Goal: Transaction & Acquisition: Book appointment/travel/reservation

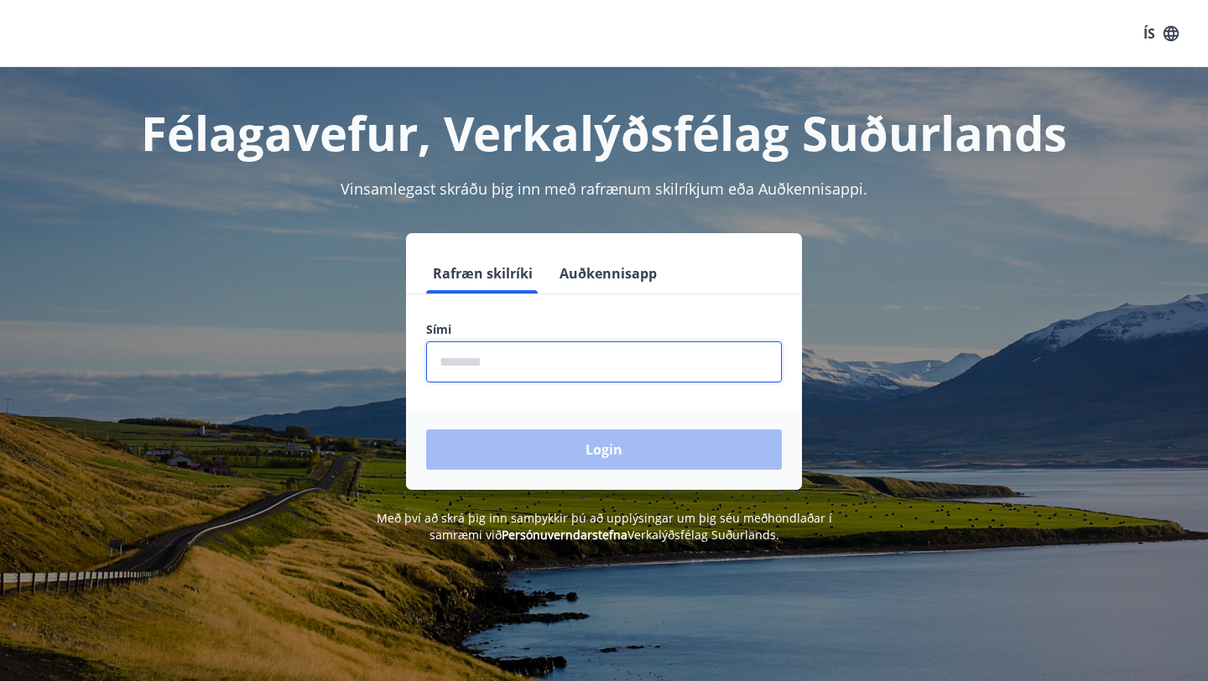
click at [532, 345] on input "phone" at bounding box center [604, 361] width 356 height 41
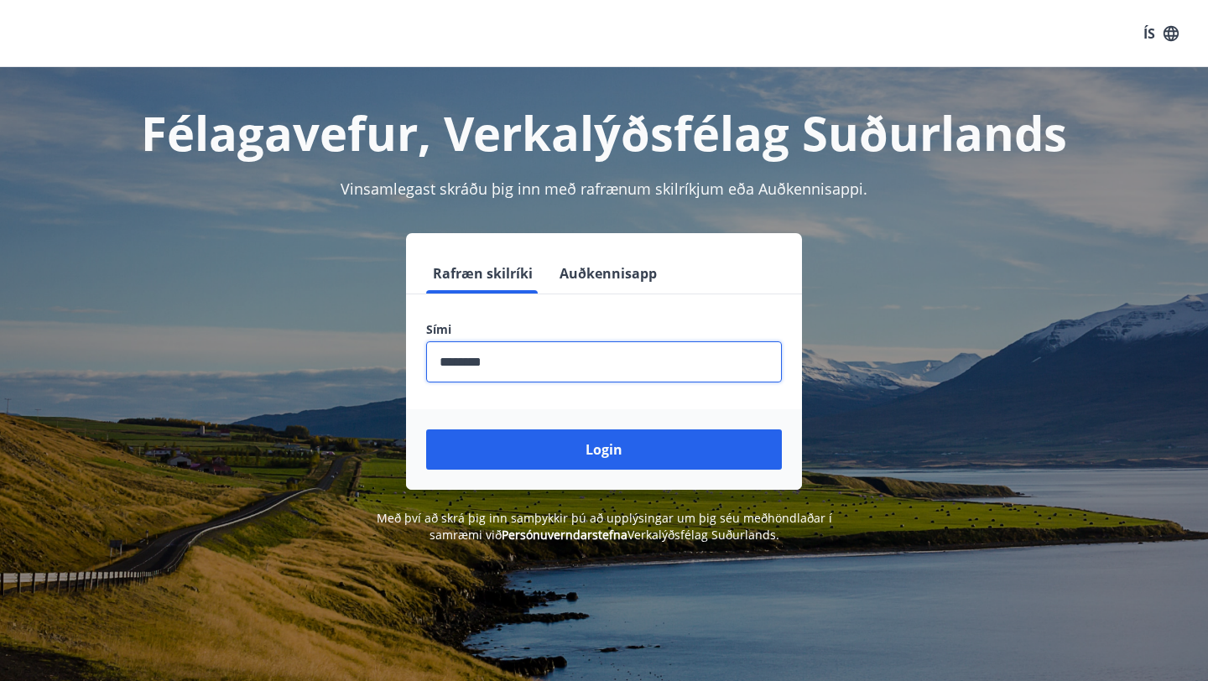
click at [426, 429] on button "Login" at bounding box center [604, 449] width 356 height 40
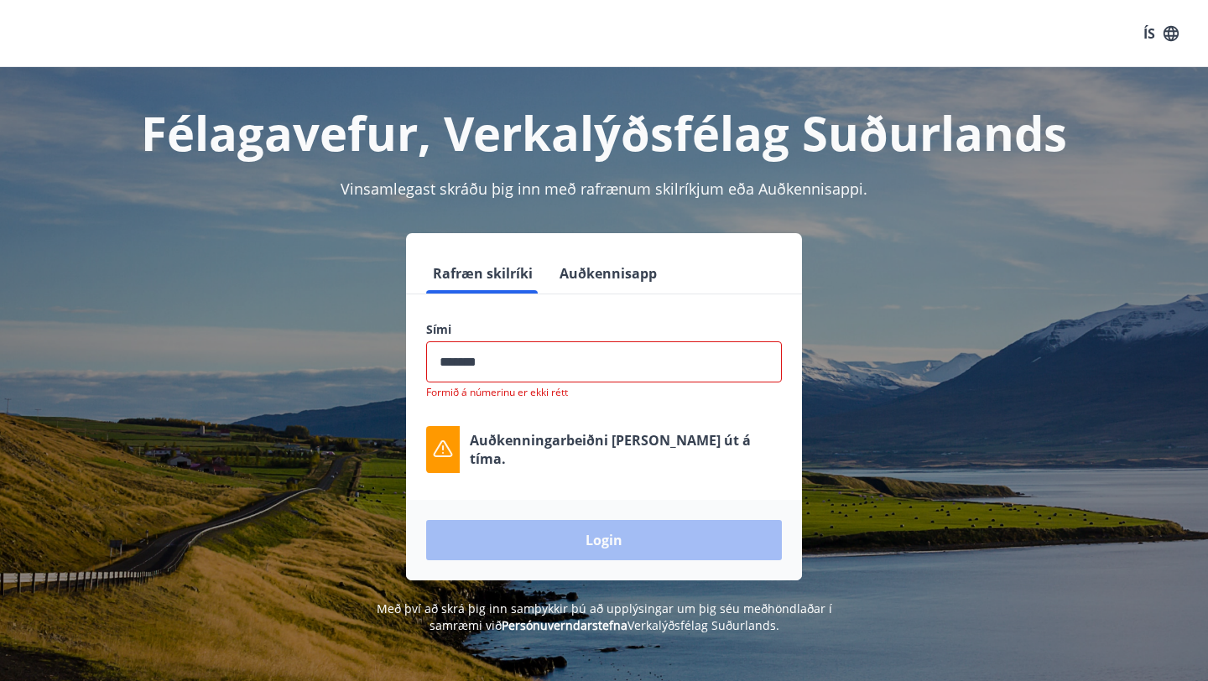
type input "********"
click at [426, 520] on button "Login" at bounding box center [604, 540] width 356 height 40
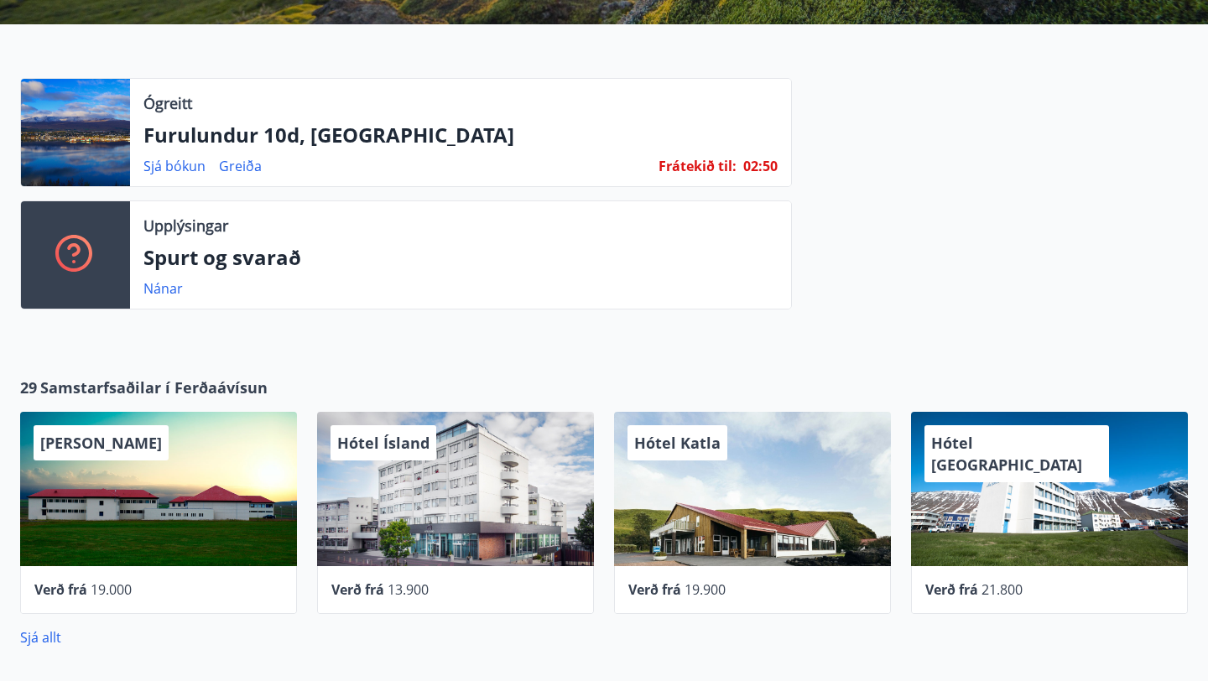
scroll to position [429, 0]
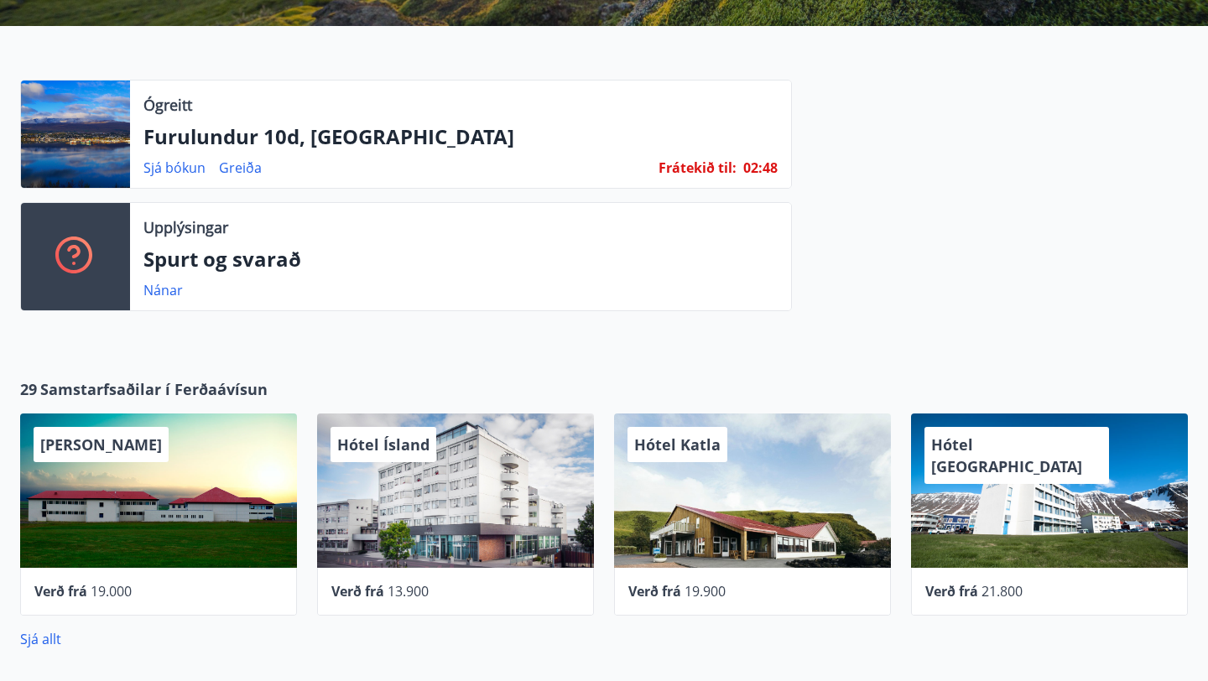
click at [328, 146] on p "Furulundur 10d, [GEOGRAPHIC_DATA]" at bounding box center [460, 136] width 634 height 29
click at [191, 172] on link "Sjá bókun" at bounding box center [174, 168] width 62 height 18
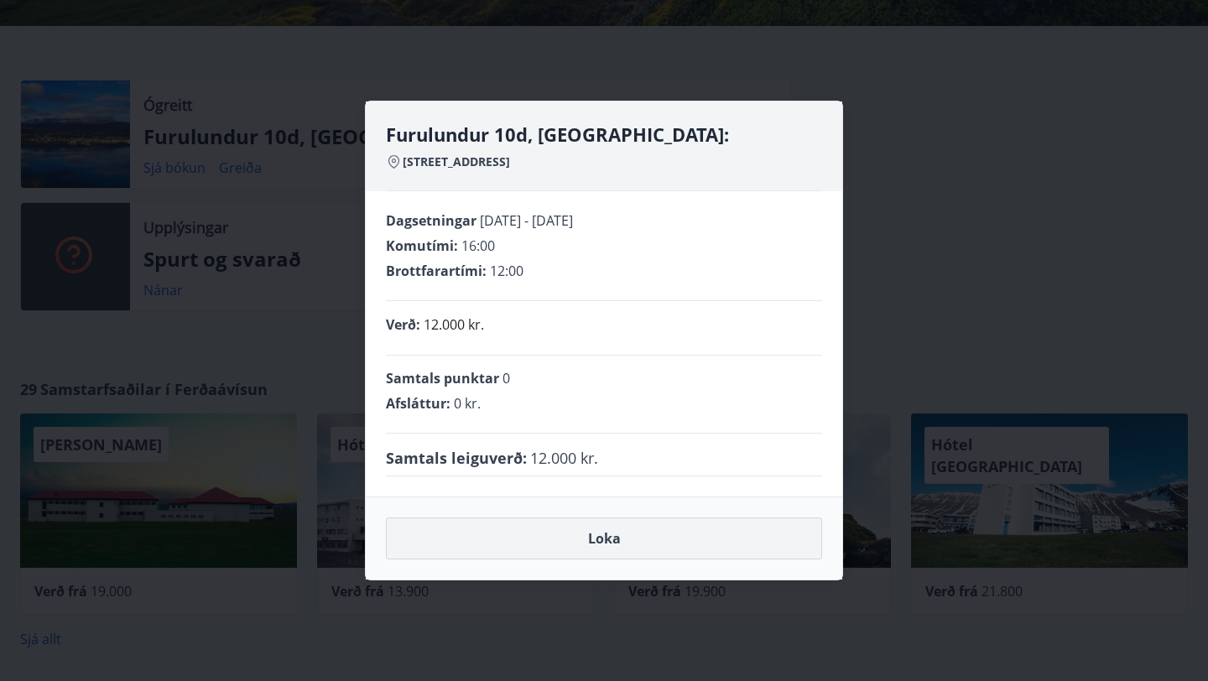
click at [628, 533] on button "Loka" at bounding box center [604, 539] width 436 height 42
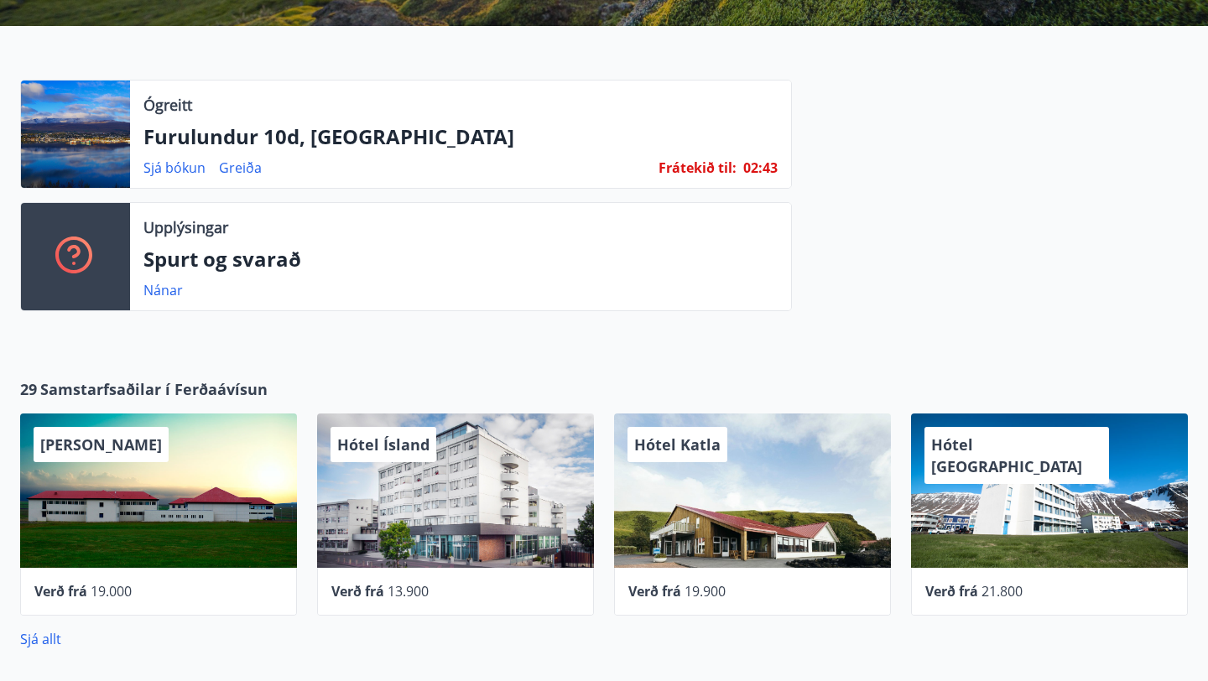
scroll to position [448, 0]
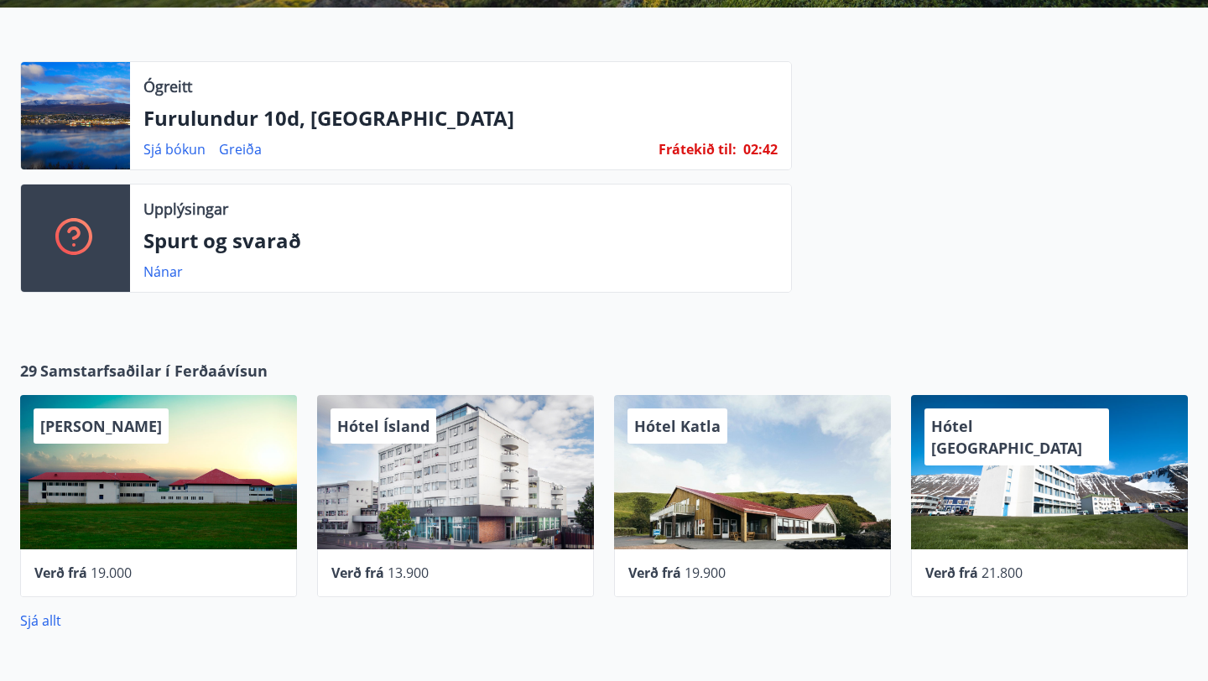
click at [285, 104] on p "Furulundur 10d, Akureyri" at bounding box center [460, 118] width 634 height 29
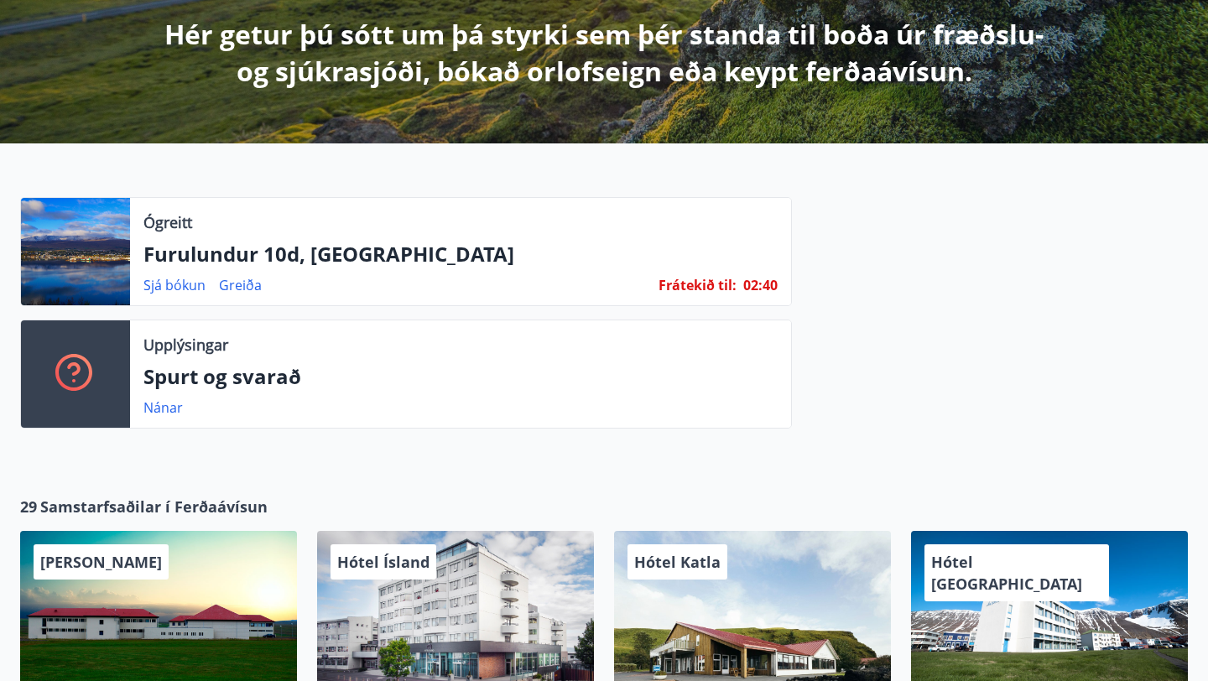
scroll to position [300, 0]
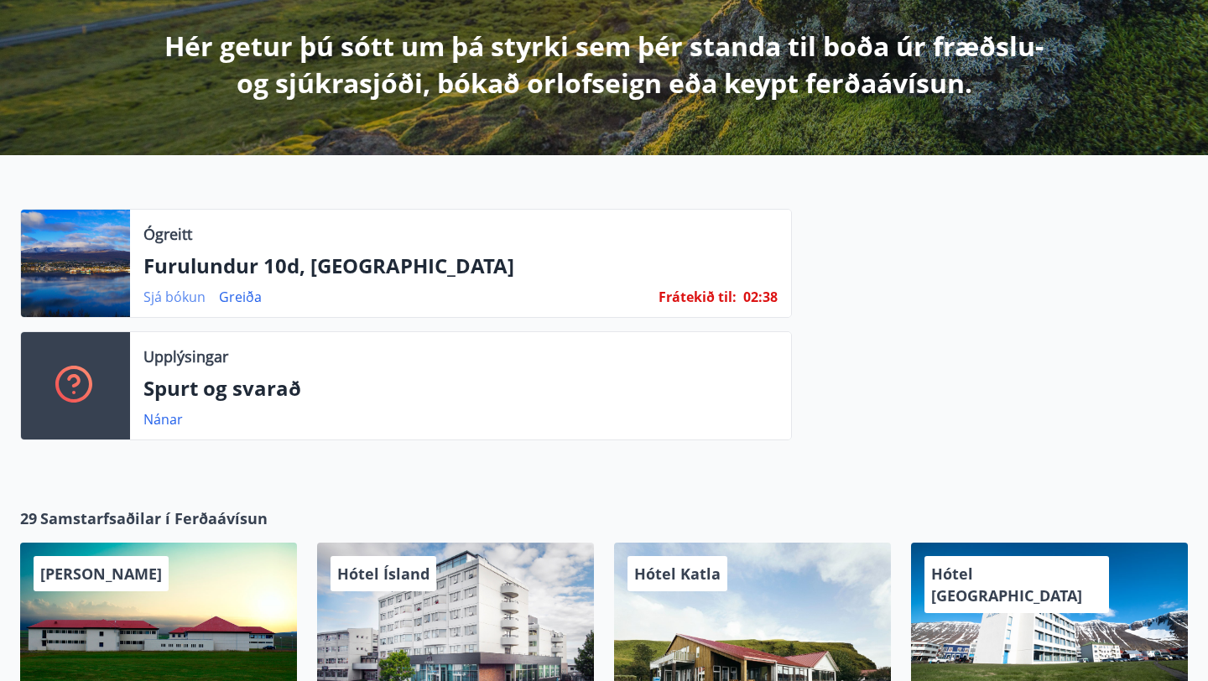
click at [195, 294] on link "Sjá bókun" at bounding box center [174, 297] width 62 height 18
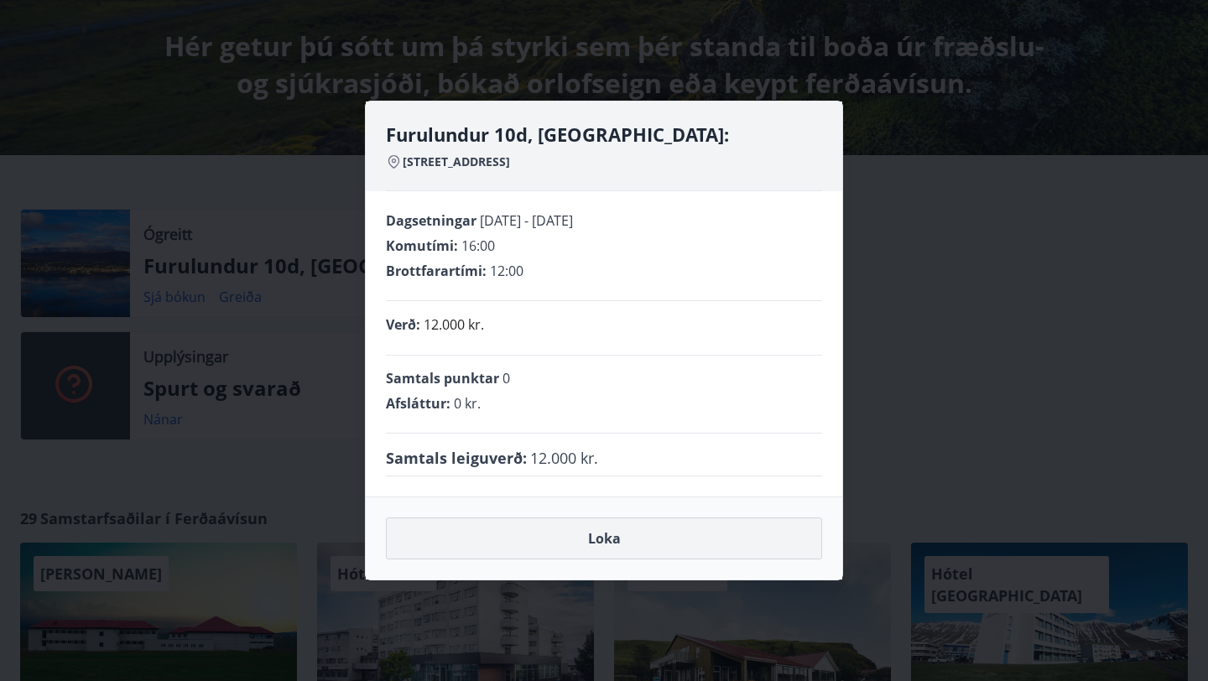
click at [651, 554] on button "Loka" at bounding box center [604, 539] width 436 height 42
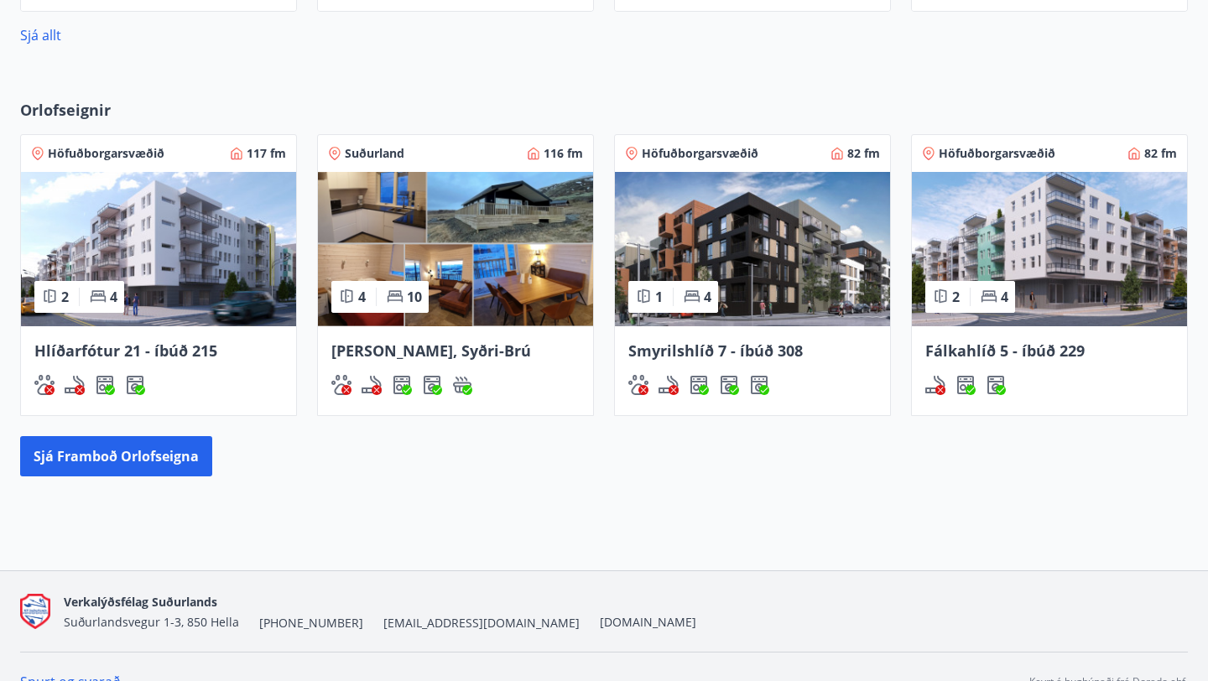
scroll to position [1063, 0]
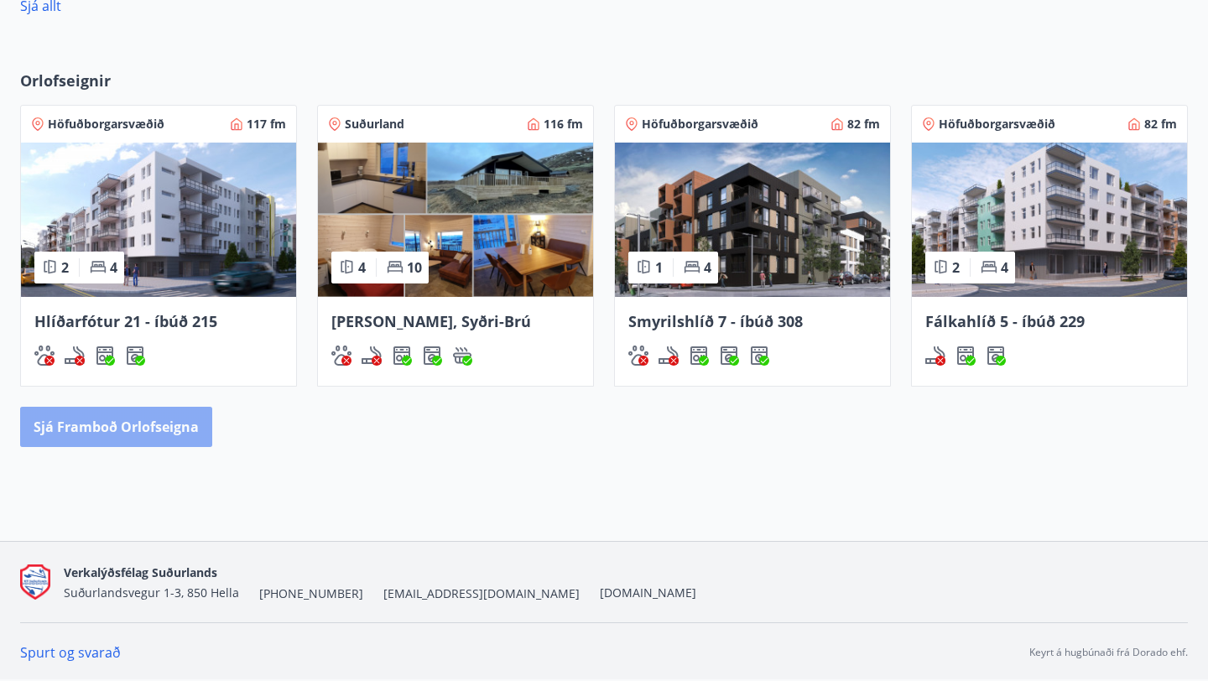
click at [140, 416] on button "Sjá framboð orlofseigna" at bounding box center [116, 427] width 192 height 40
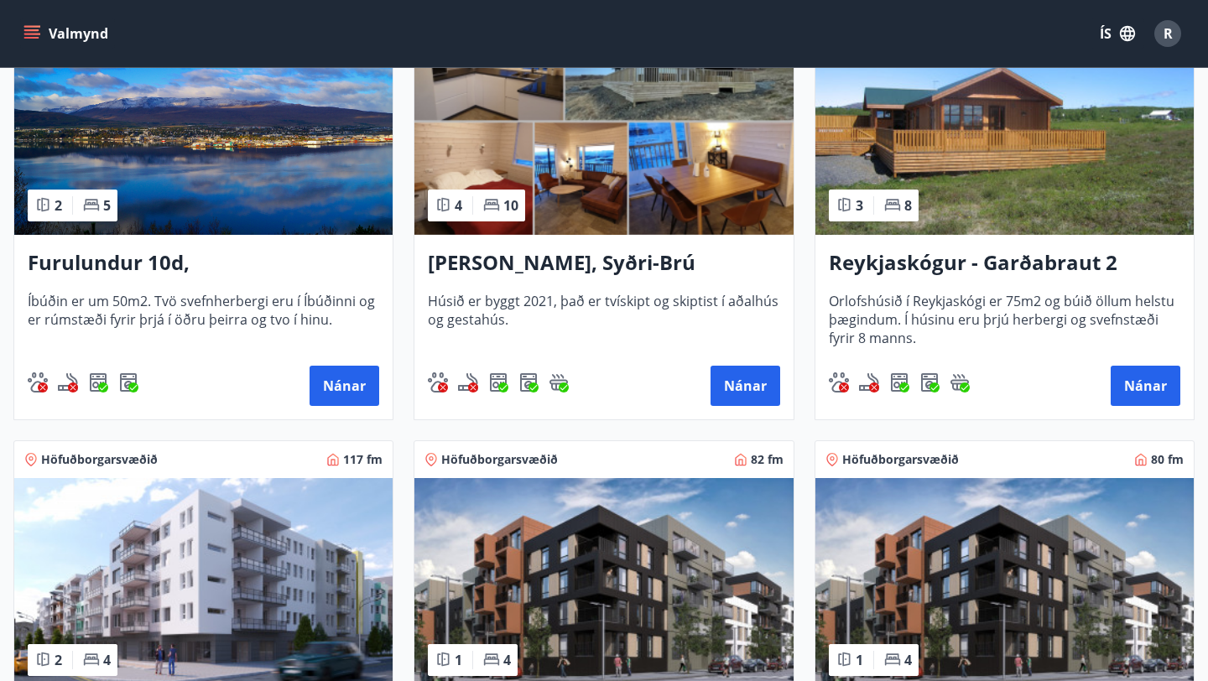
scroll to position [377, 0]
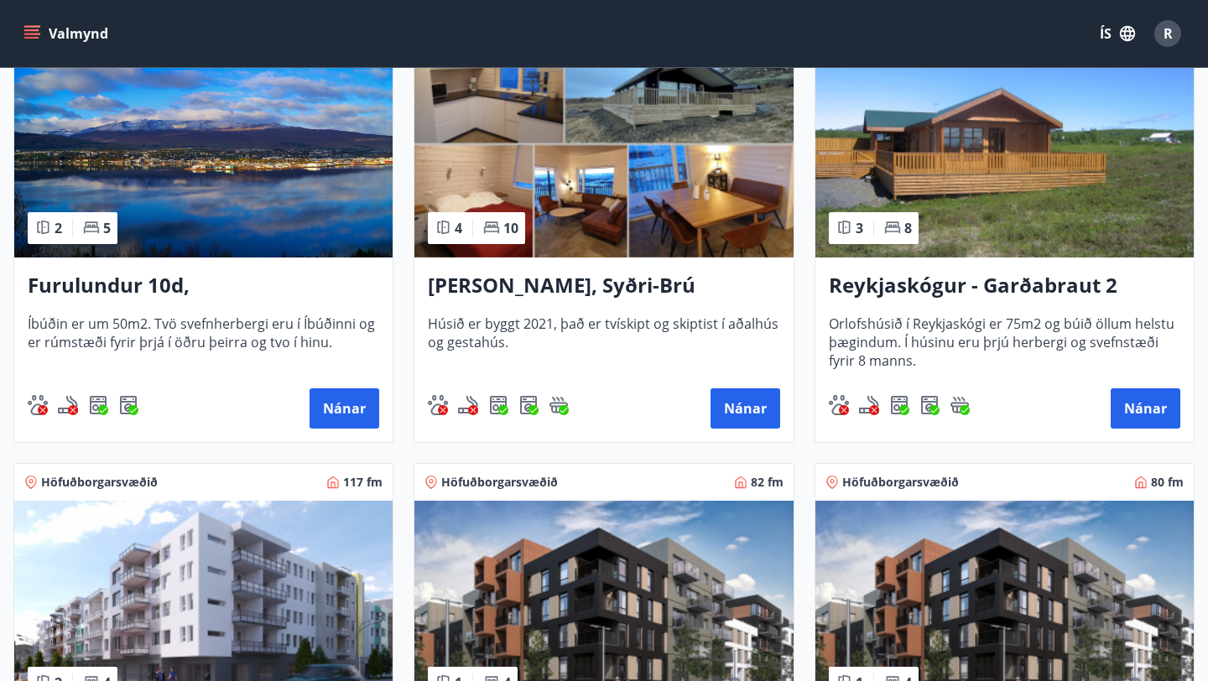
click at [235, 278] on h3 "Furulundur 10d, Akureyri" at bounding box center [203, 286] width 351 height 30
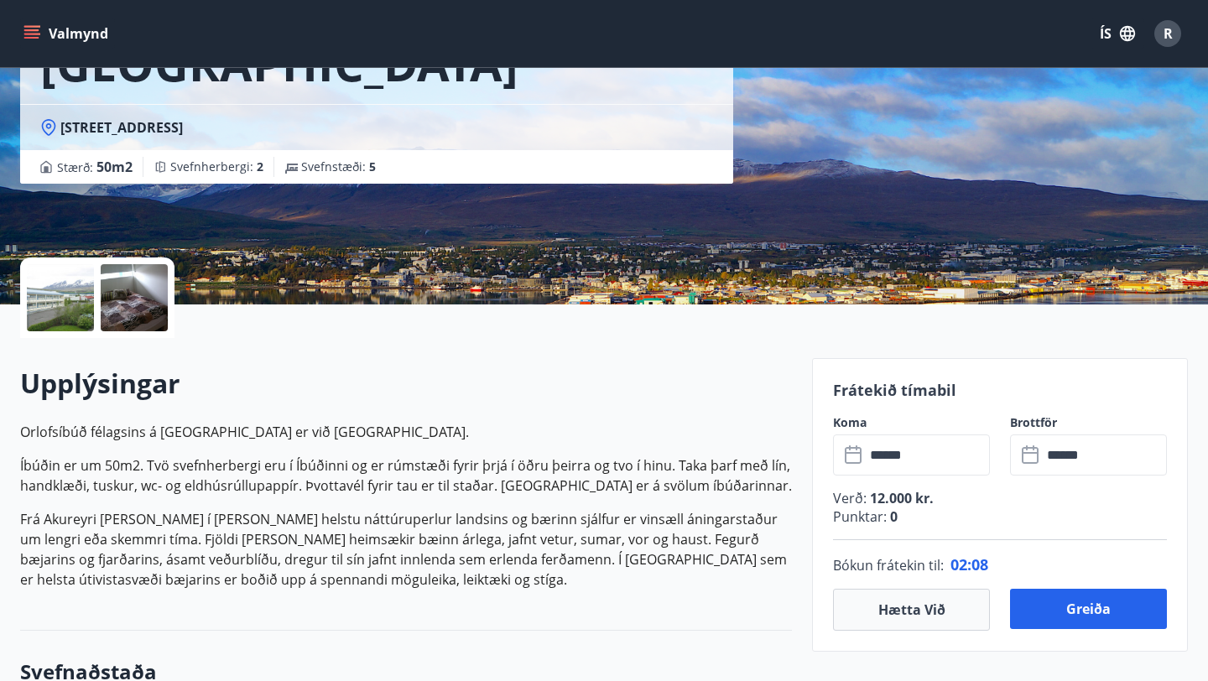
scroll to position [198, 0]
click at [122, 278] on div at bounding box center [134, 298] width 67 height 67
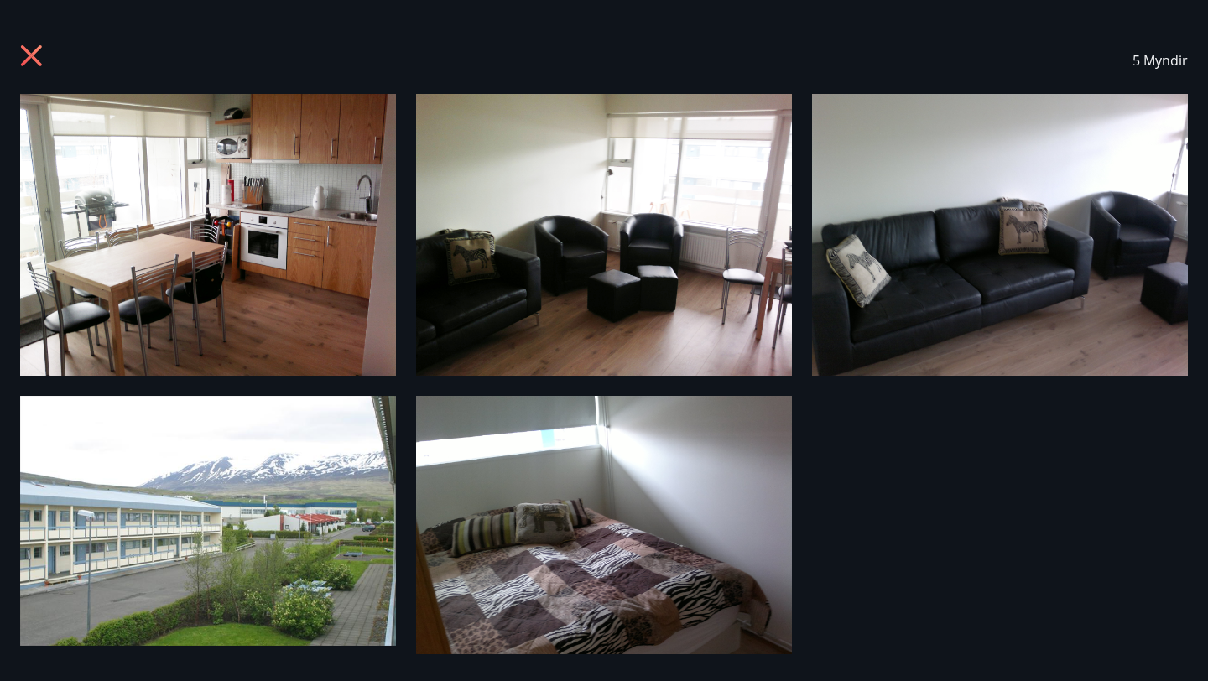
scroll to position [29, 0]
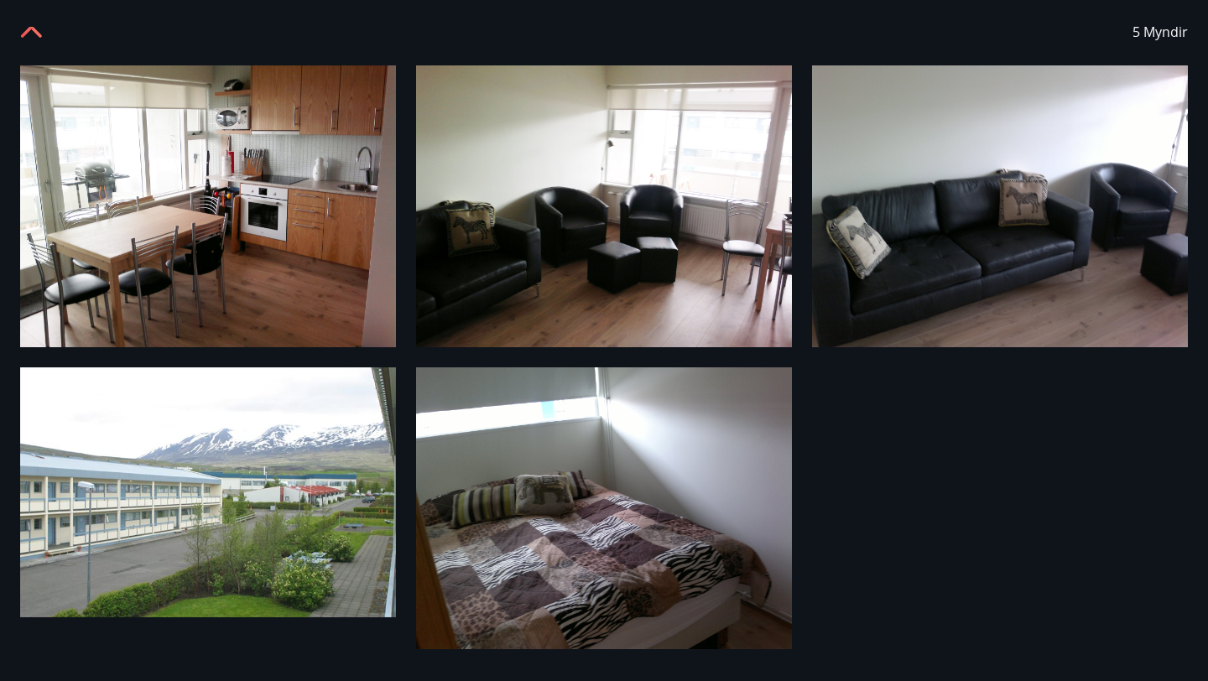
click at [13, 44] on div "5 Myndir" at bounding box center [604, 31] width 1208 height 67
click at [44, 36] on icon at bounding box center [33, 29] width 27 height 27
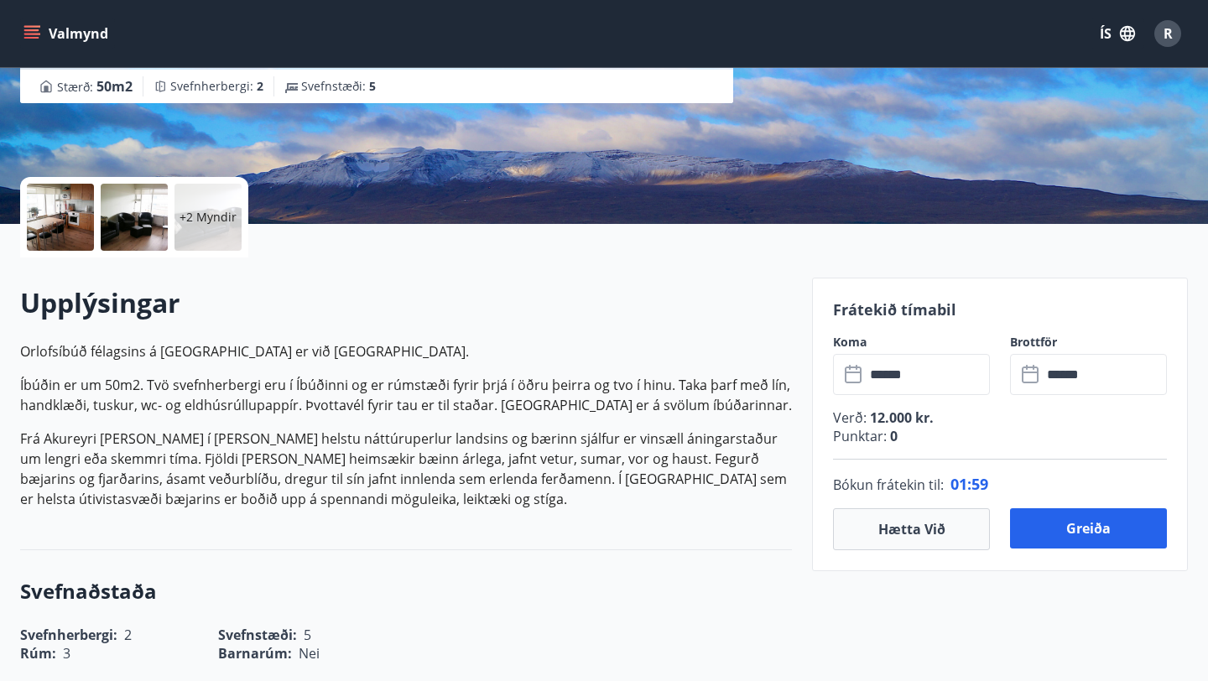
scroll to position [299, 0]
